Goal: Transaction & Acquisition: Purchase product/service

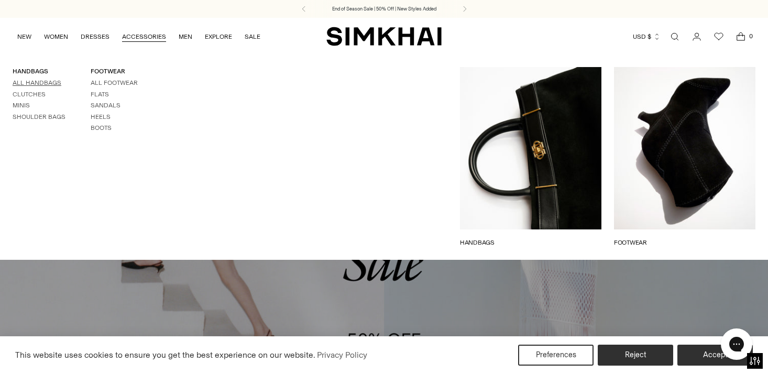
click at [39, 82] on link "All Handbags" at bounding box center [37, 82] width 49 height 7
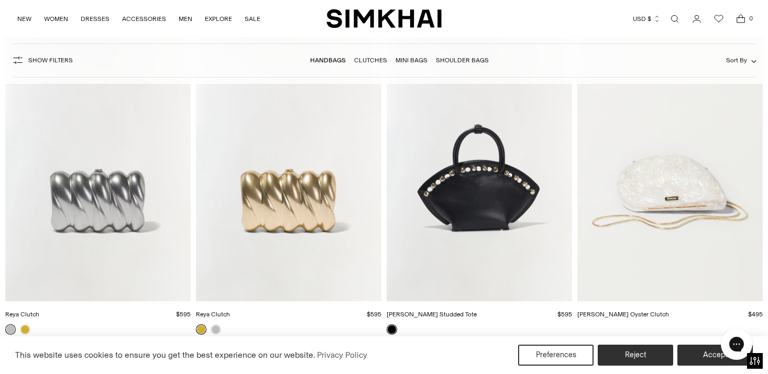
scroll to position [2130, 0]
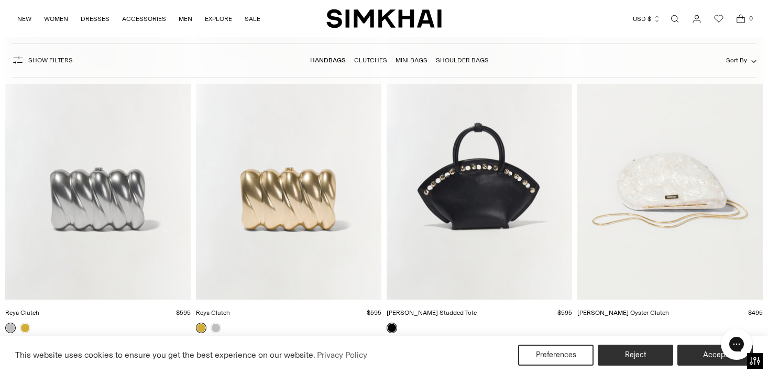
click at [0, 0] on img "Bridget Pearl Oyster Clutch" at bounding box center [0, 0] width 0 height 0
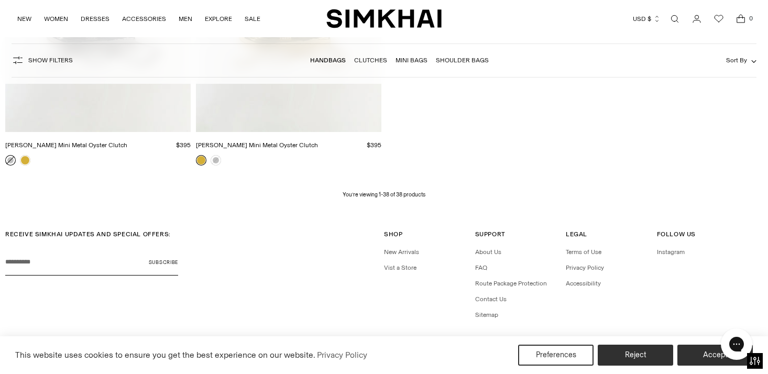
scroll to position [3299, 0]
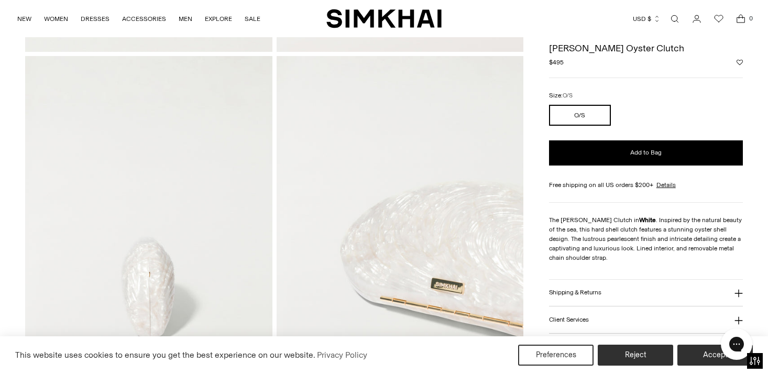
scroll to position [395, 0]
